Goal: Information Seeking & Learning: Learn about a topic

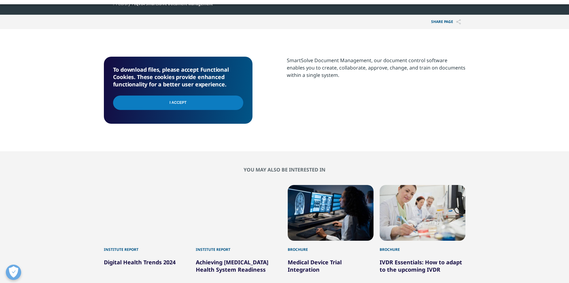
scroll to position [67, 362]
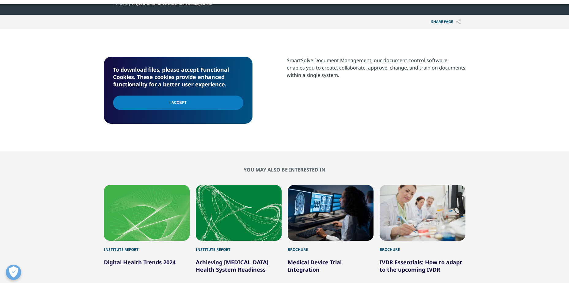
click at [175, 104] on input "I Accept" at bounding box center [178, 103] width 130 height 14
